Goal: Task Accomplishment & Management: Use online tool/utility

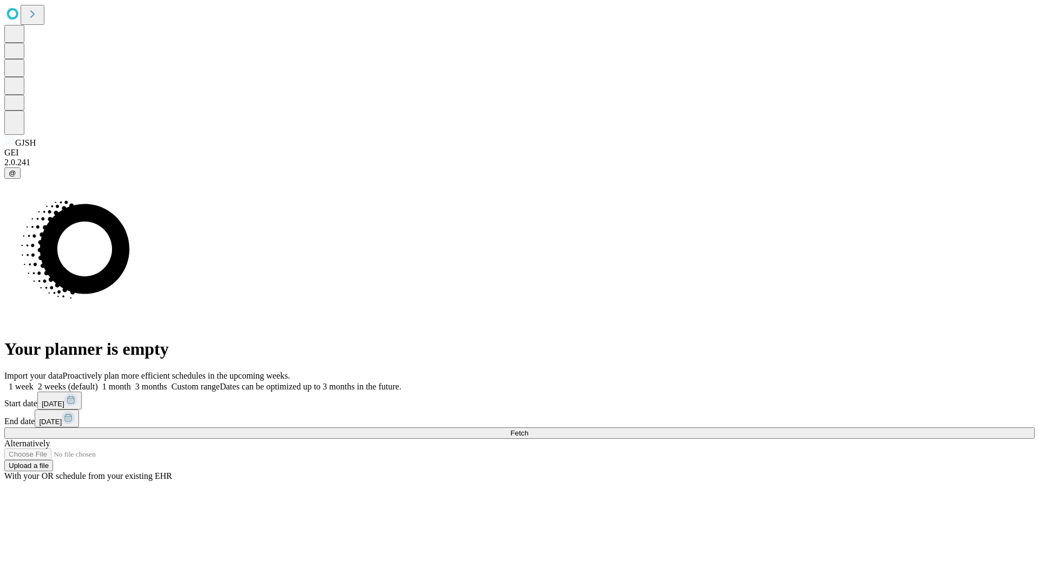
click at [528, 429] on span "Fetch" at bounding box center [520, 433] width 18 height 8
